Goal: Task Accomplishment & Management: Manage account settings

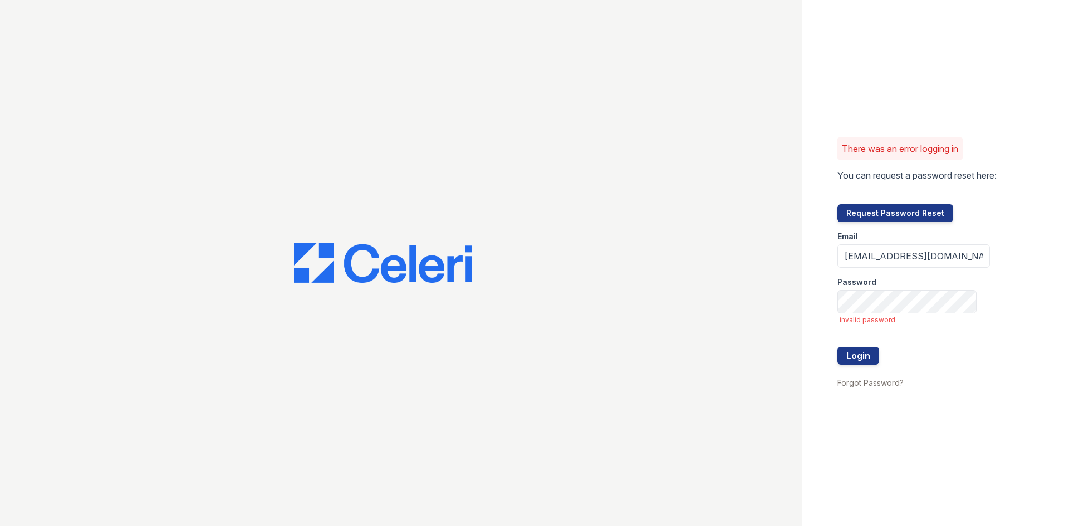
click at [751, 298] on div "There was an error logging in You can request a password reset here: Request Pa…" at bounding box center [534, 263] width 1069 height 526
click at [837, 347] on button "Login" at bounding box center [858, 356] width 42 height 18
click at [862, 350] on button "Login" at bounding box center [858, 356] width 42 height 18
